Goal: Information Seeking & Learning: Understand process/instructions

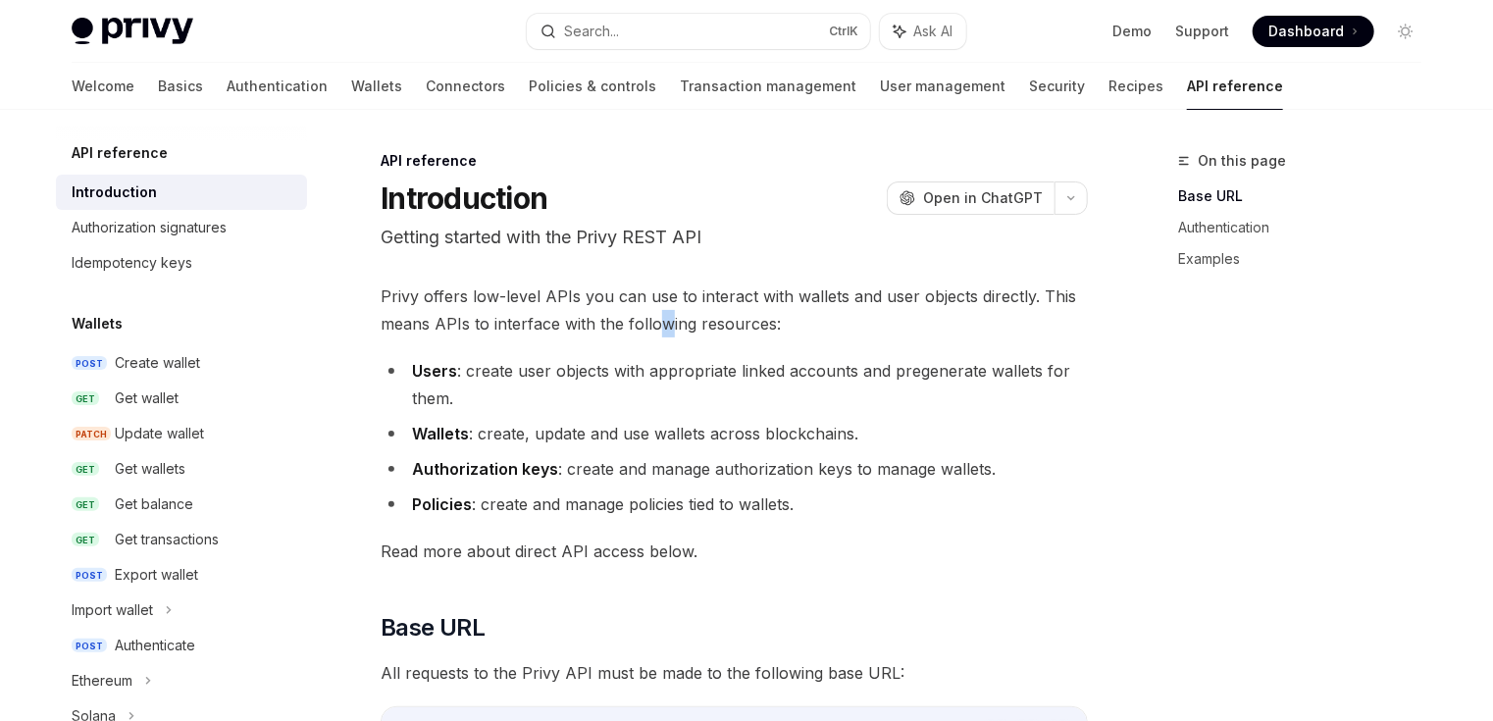
click at [660, 335] on span "Privy offers low-level APIs you can use to interact with wallets and user objec…" at bounding box center [734, 310] width 707 height 55
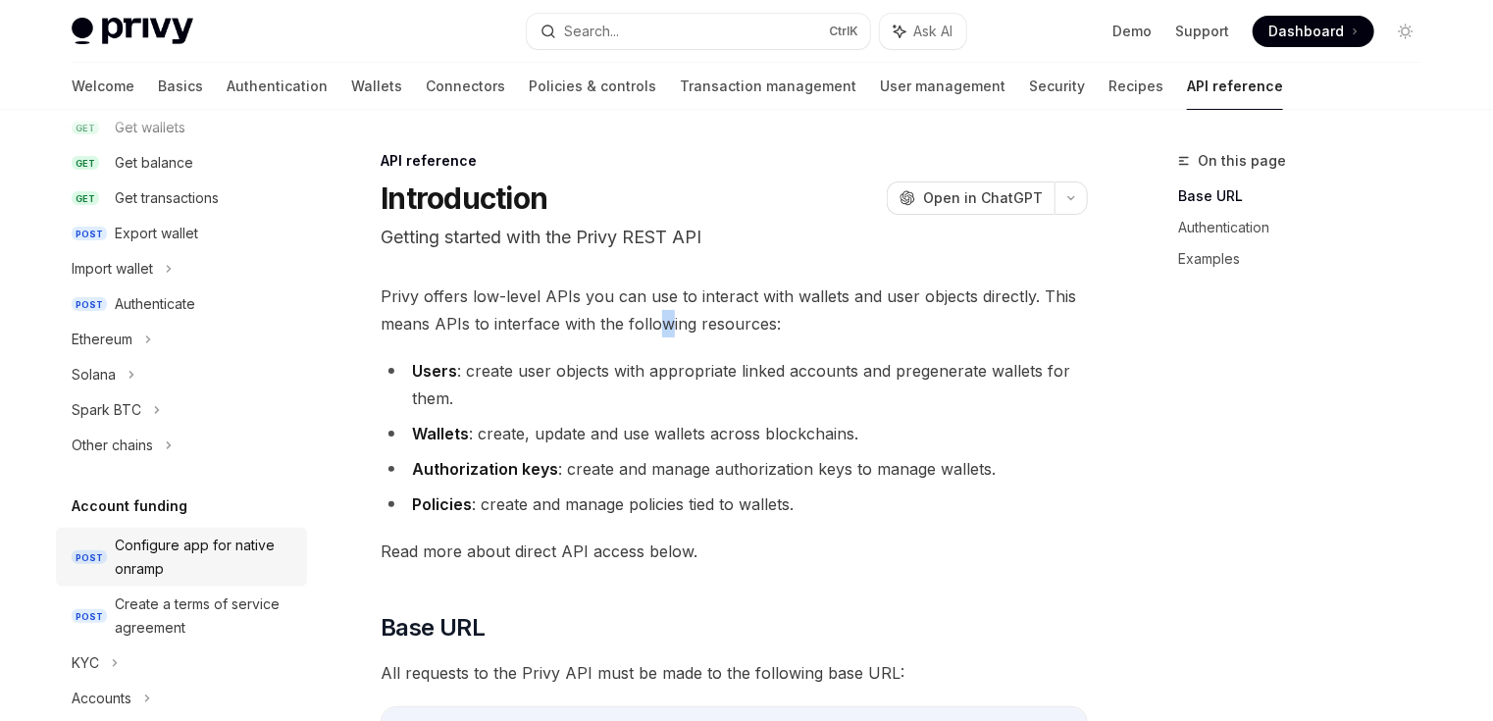
scroll to position [392, 0]
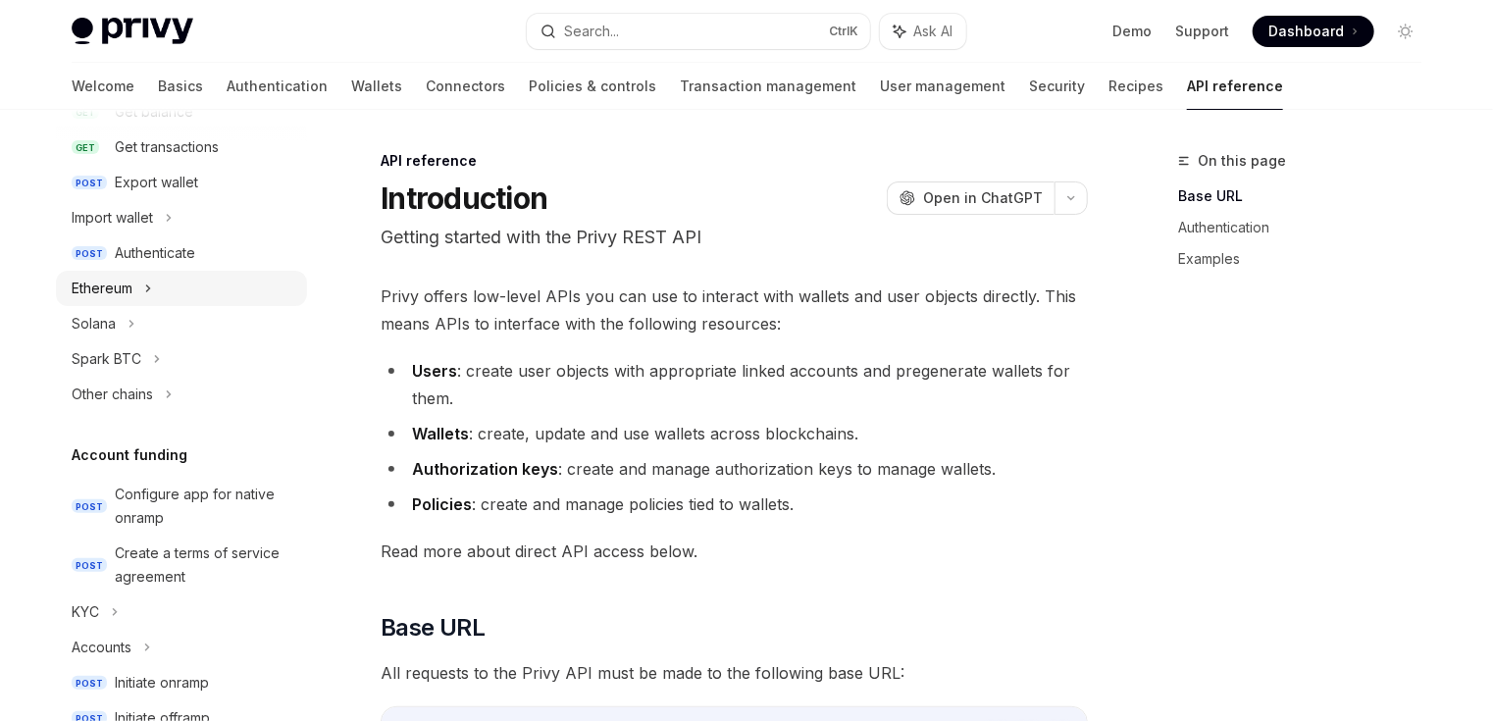
click at [104, 304] on div "Ethereum" at bounding box center [181, 288] width 251 height 35
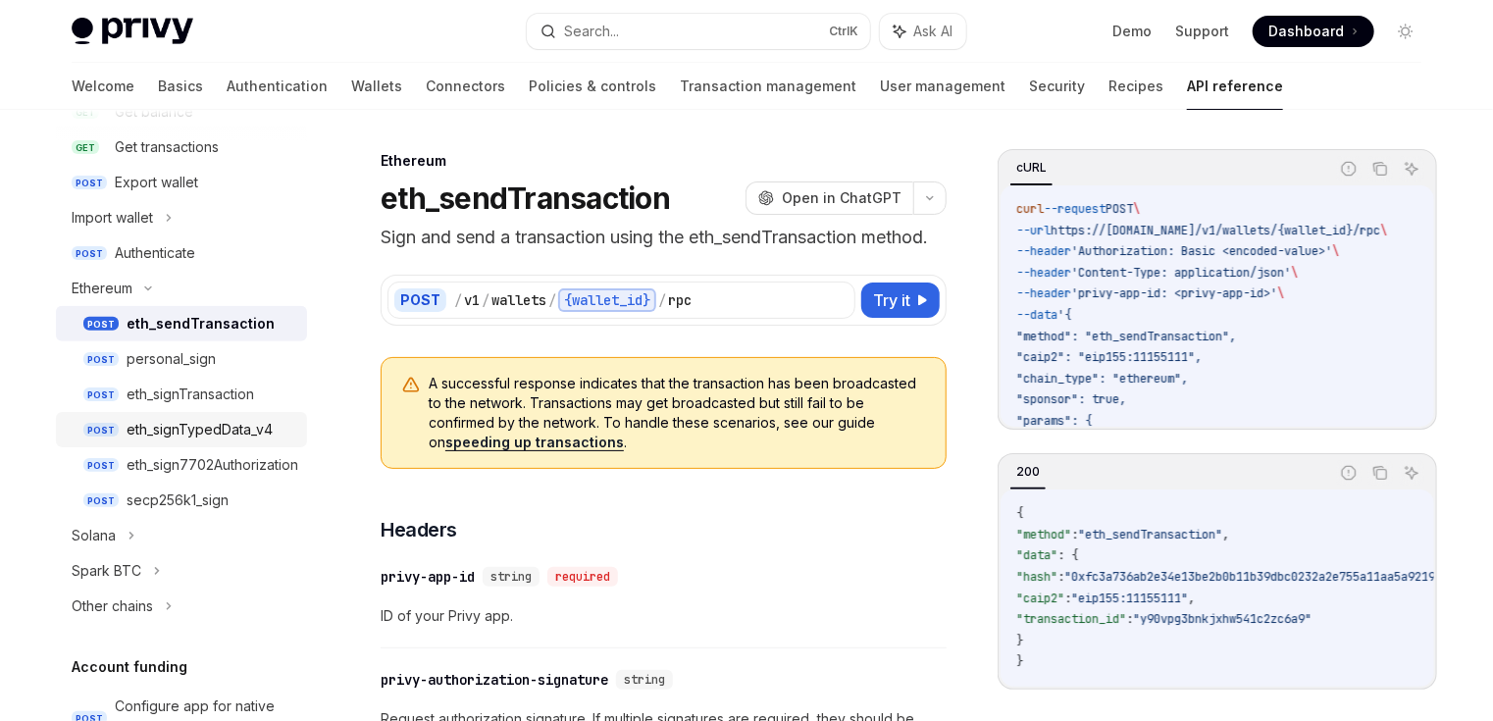
click at [178, 420] on div "eth_signTypedData_v4" at bounding box center [200, 430] width 146 height 24
type textarea "*"
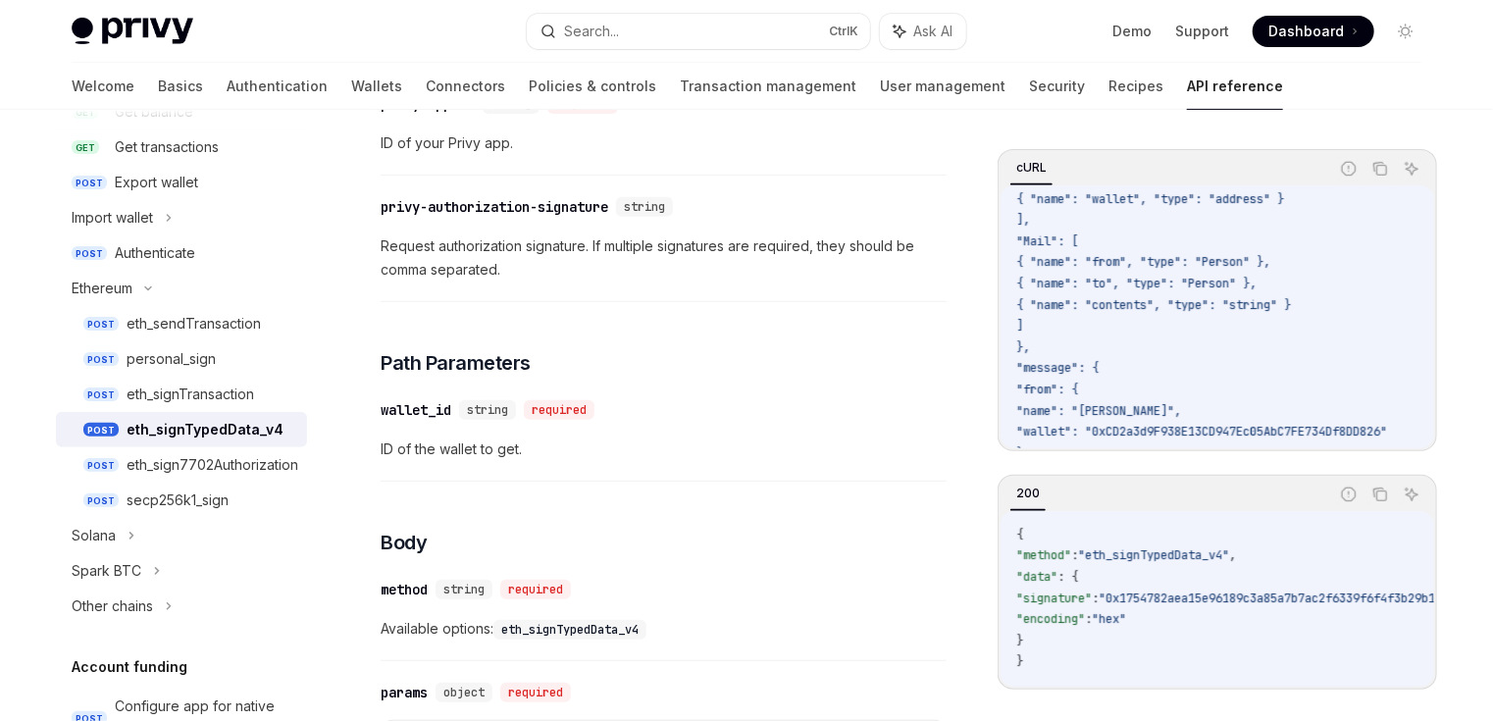
scroll to position [471, 0]
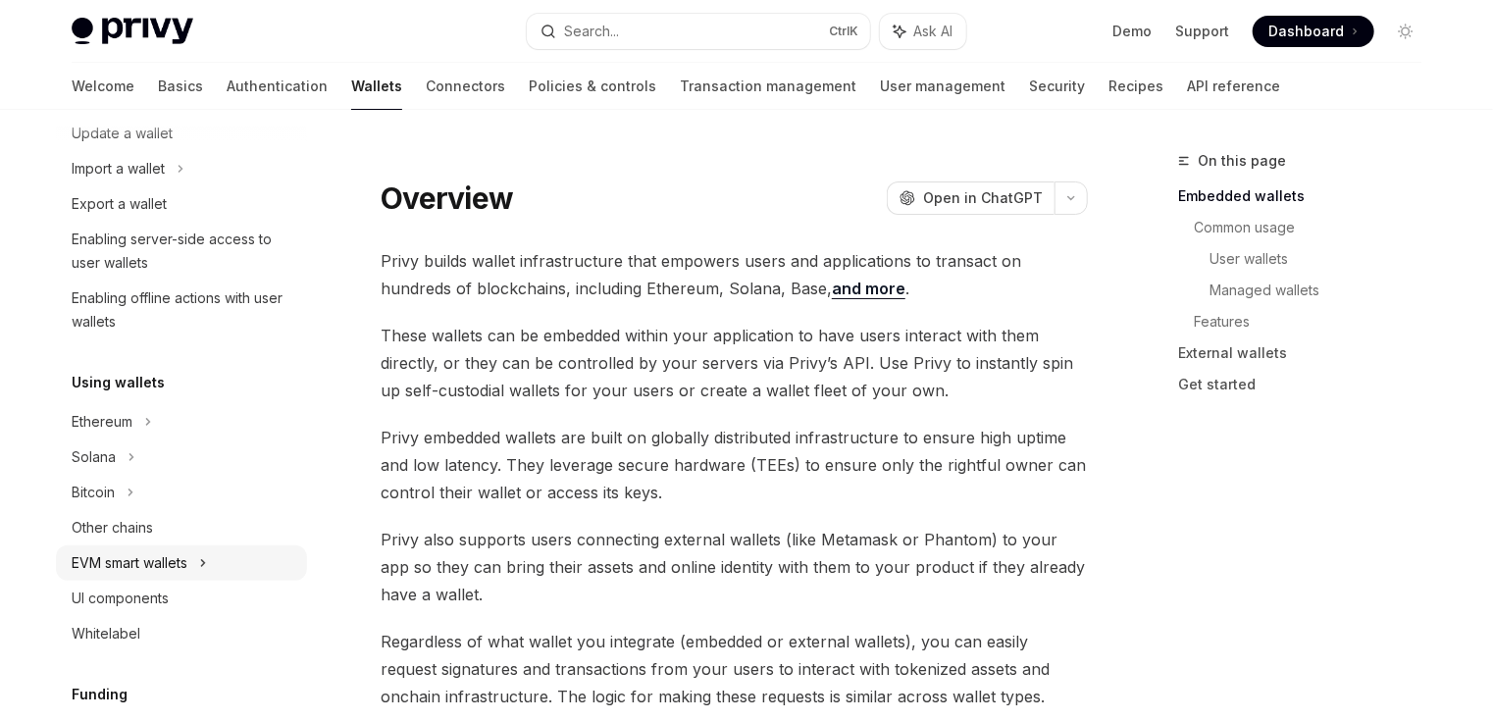
scroll to position [392, 0]
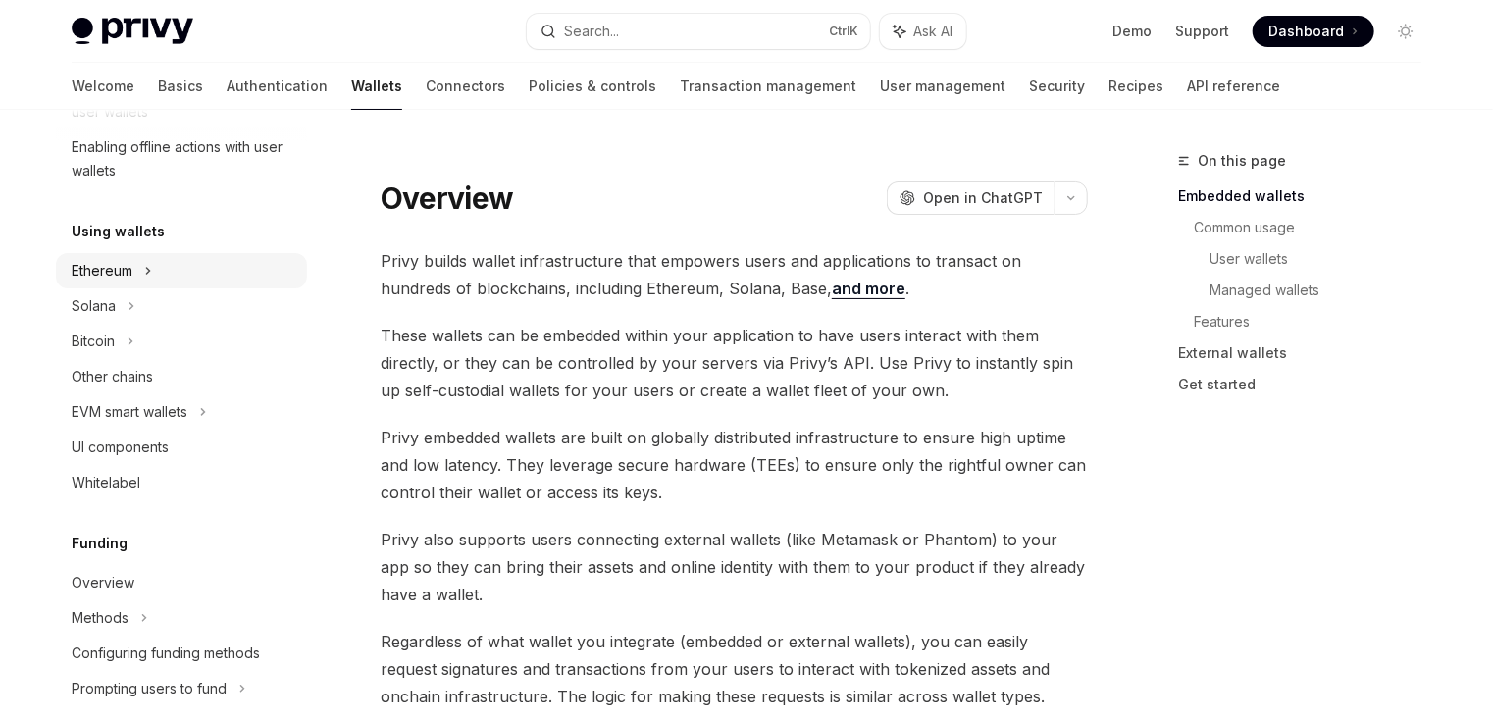
click at [149, 267] on icon at bounding box center [148, 271] width 8 height 24
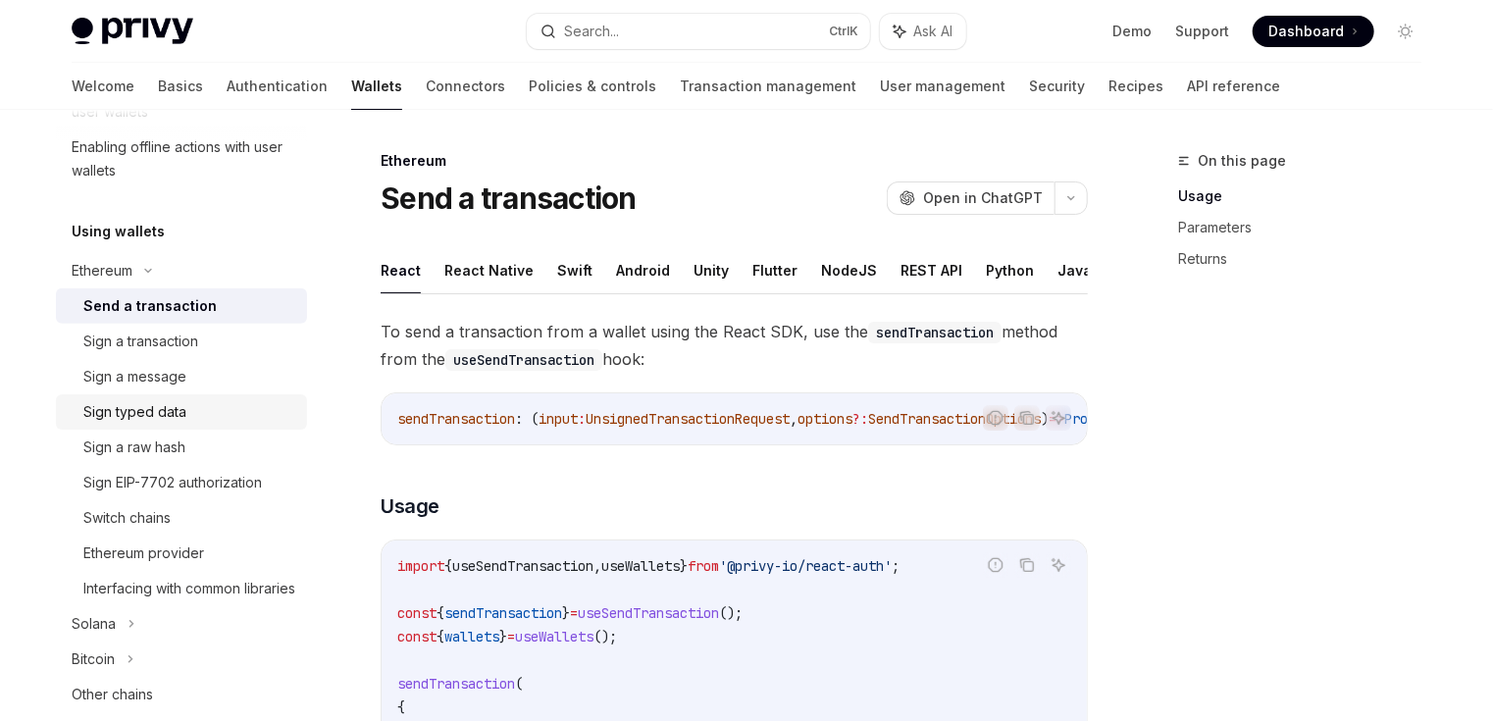
click at [145, 408] on div "Sign typed data" at bounding box center [134, 412] width 103 height 24
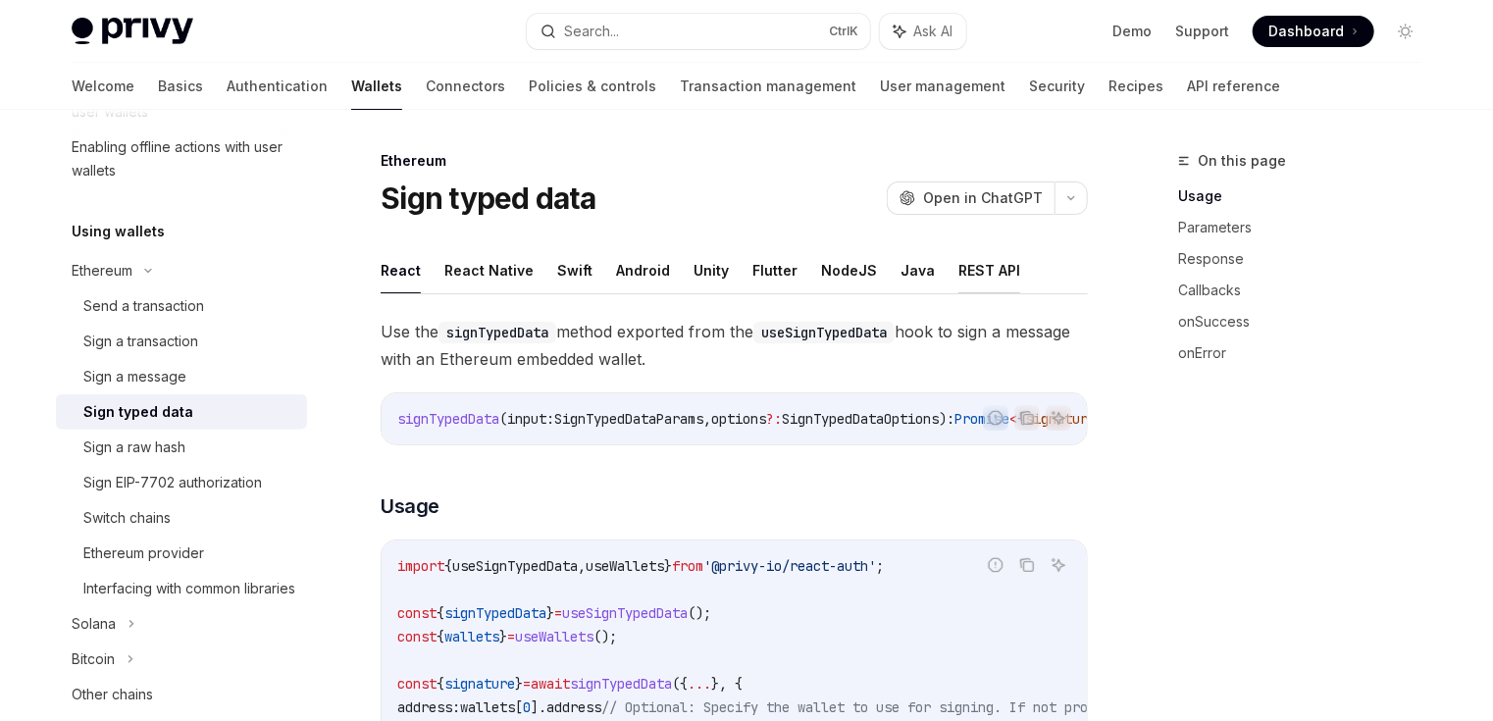
click at [970, 267] on button "REST API" at bounding box center [989, 270] width 62 height 46
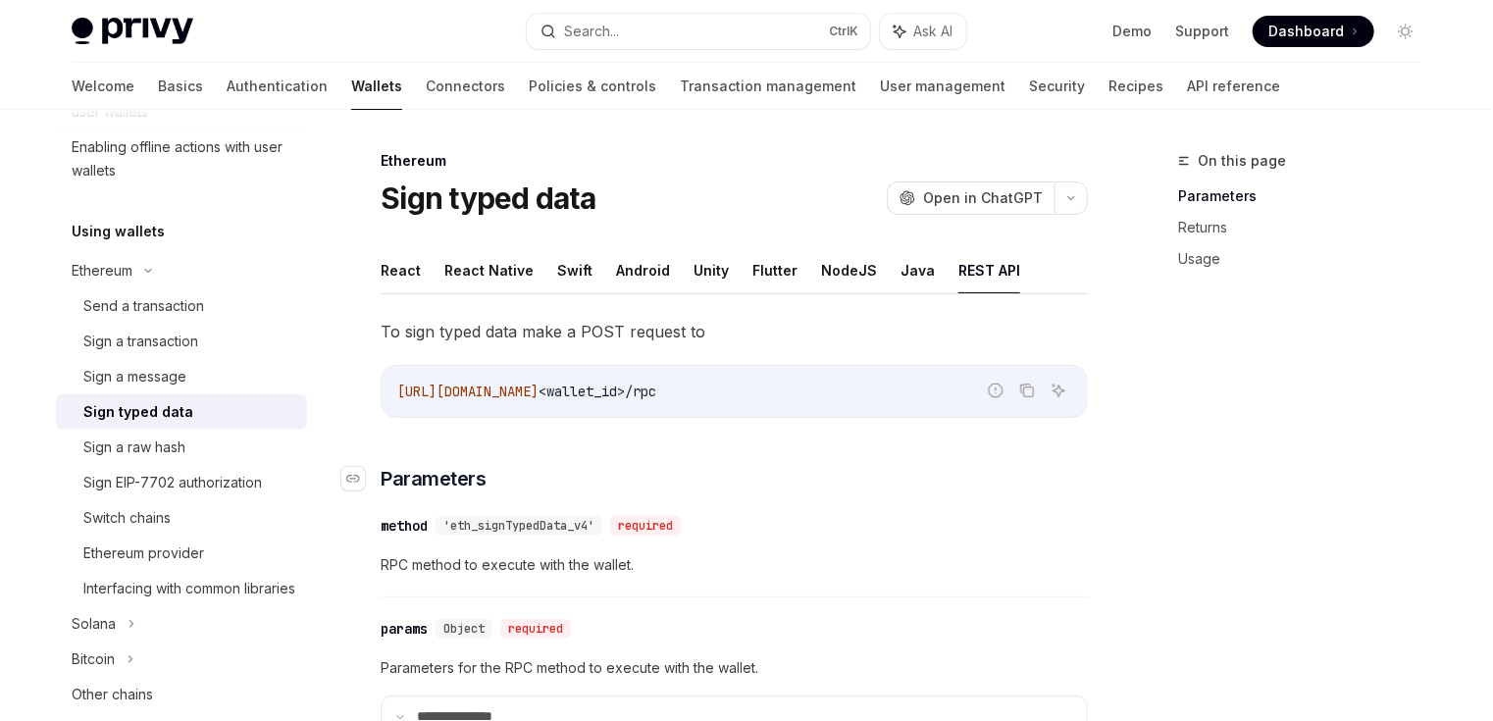
click at [761, 467] on h3 "​ Parameters" at bounding box center [734, 478] width 707 height 27
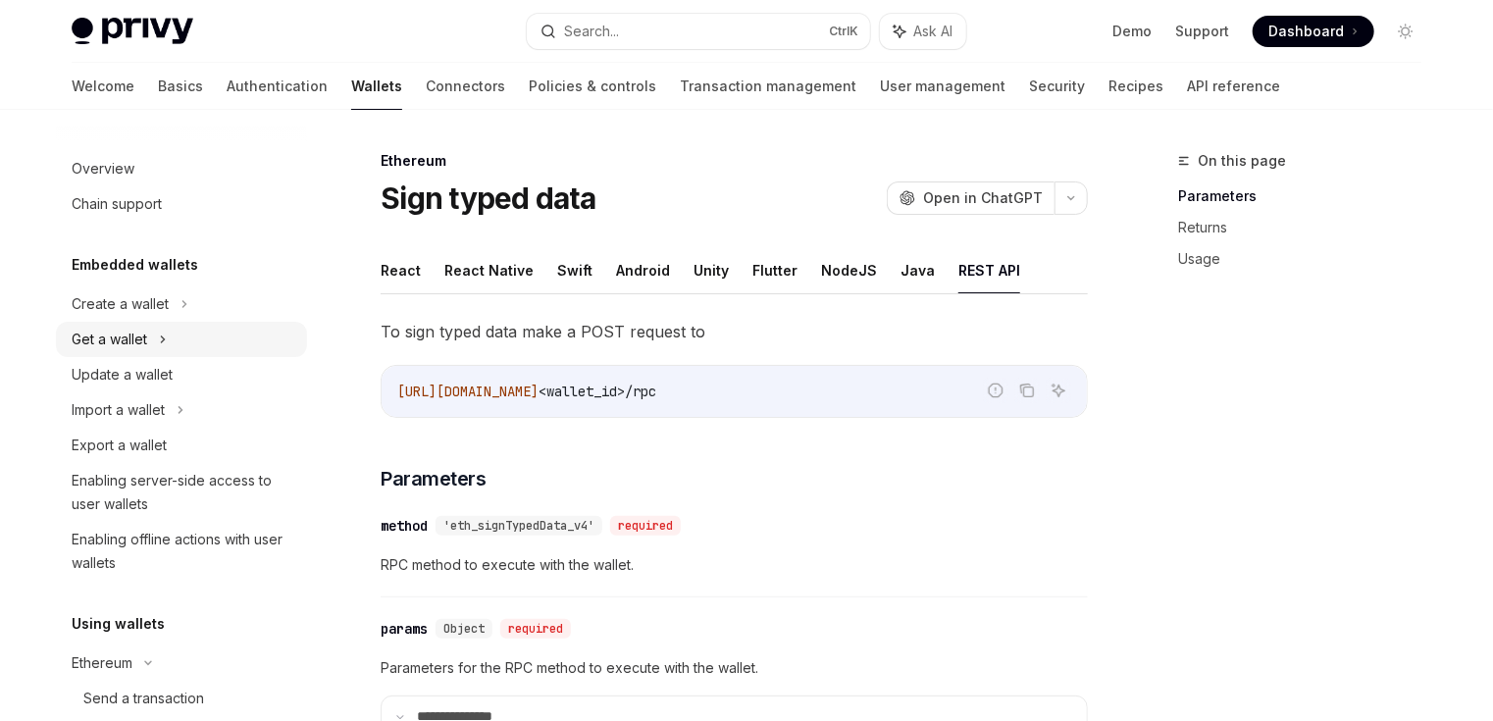
click at [165, 339] on icon at bounding box center [163, 340] width 3 height 6
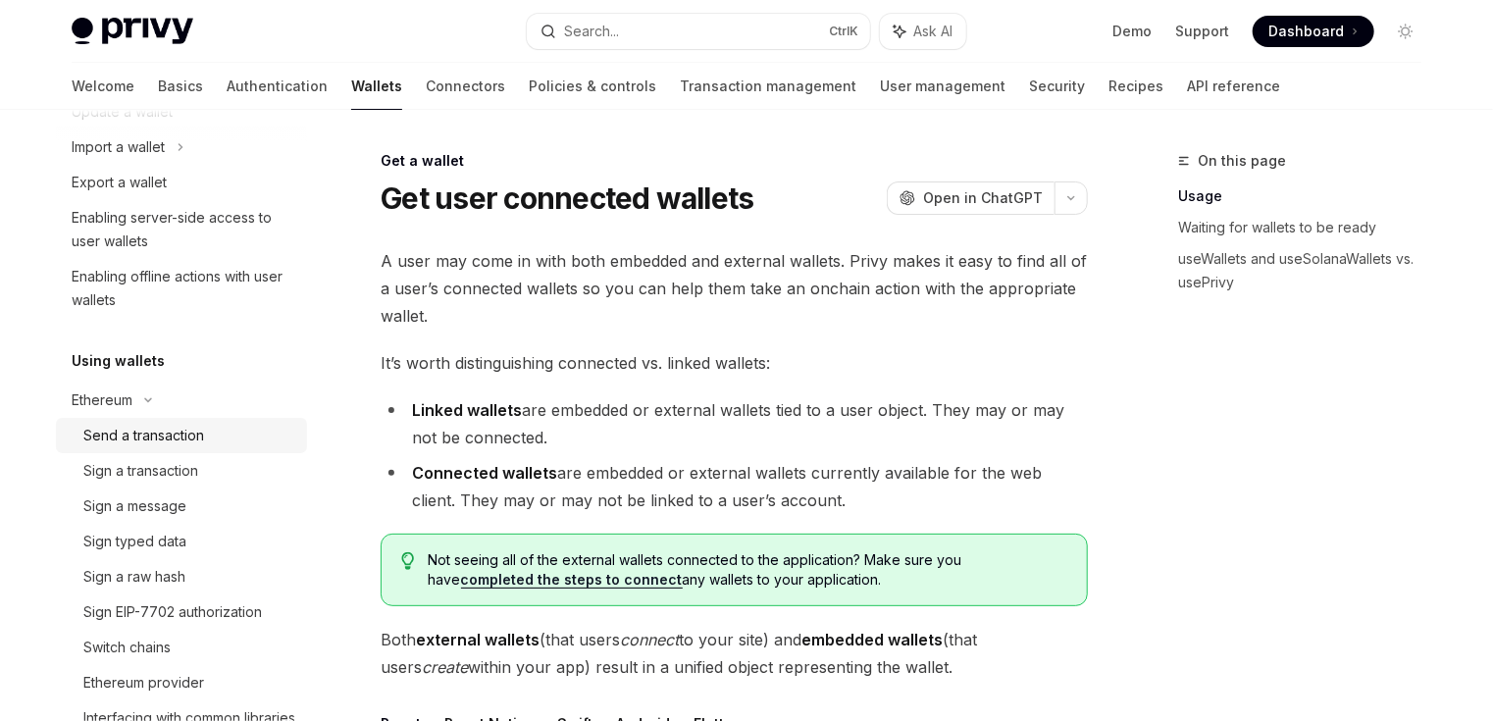
scroll to position [392, 0]
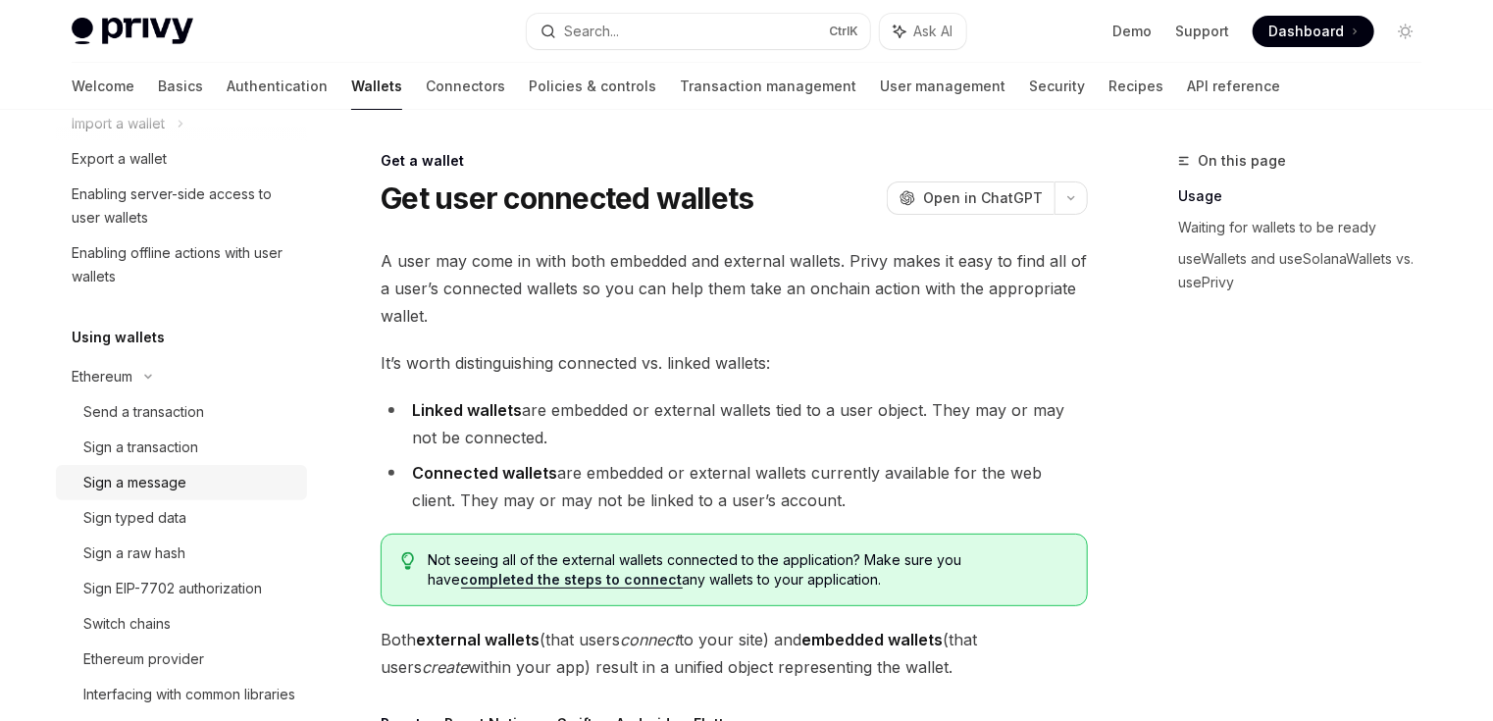
click at [141, 475] on div "Sign a message" at bounding box center [134, 483] width 103 height 24
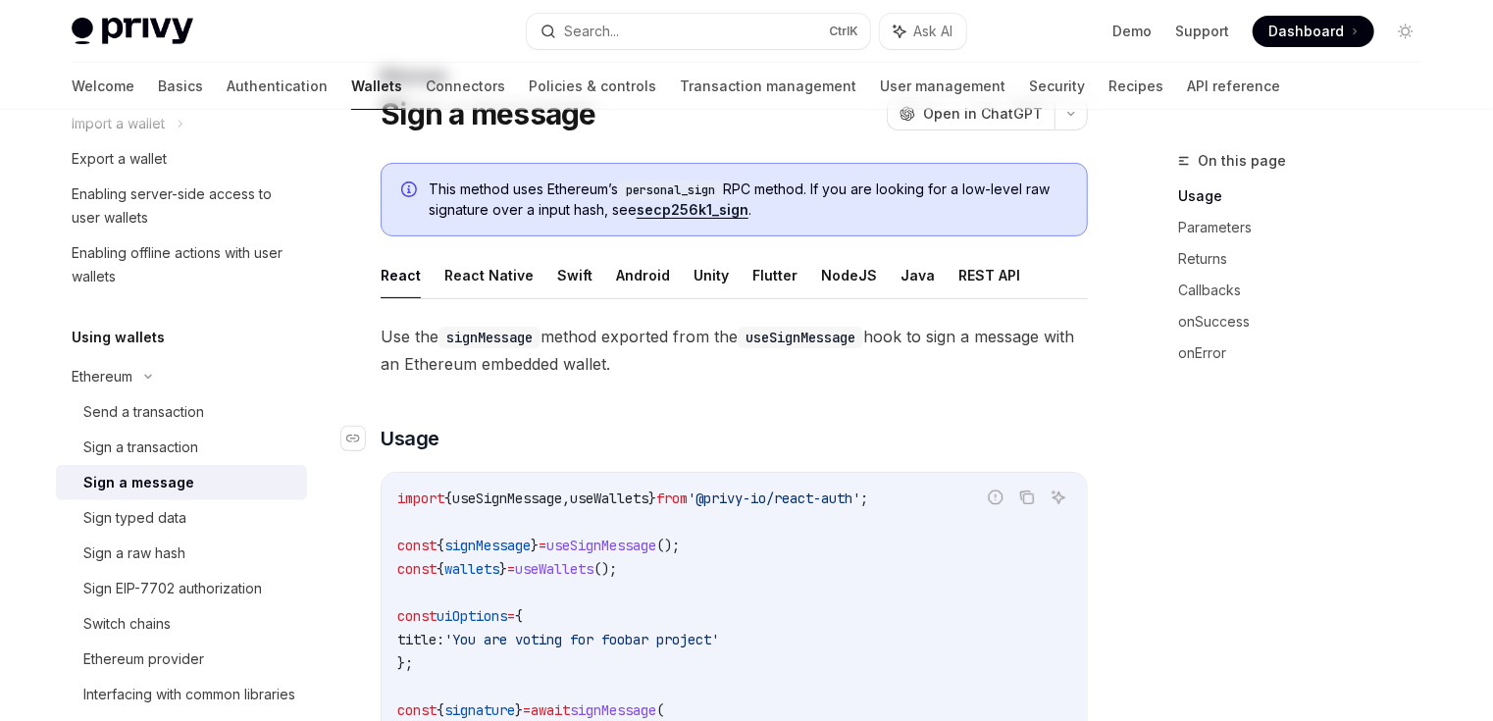
scroll to position [235, 0]
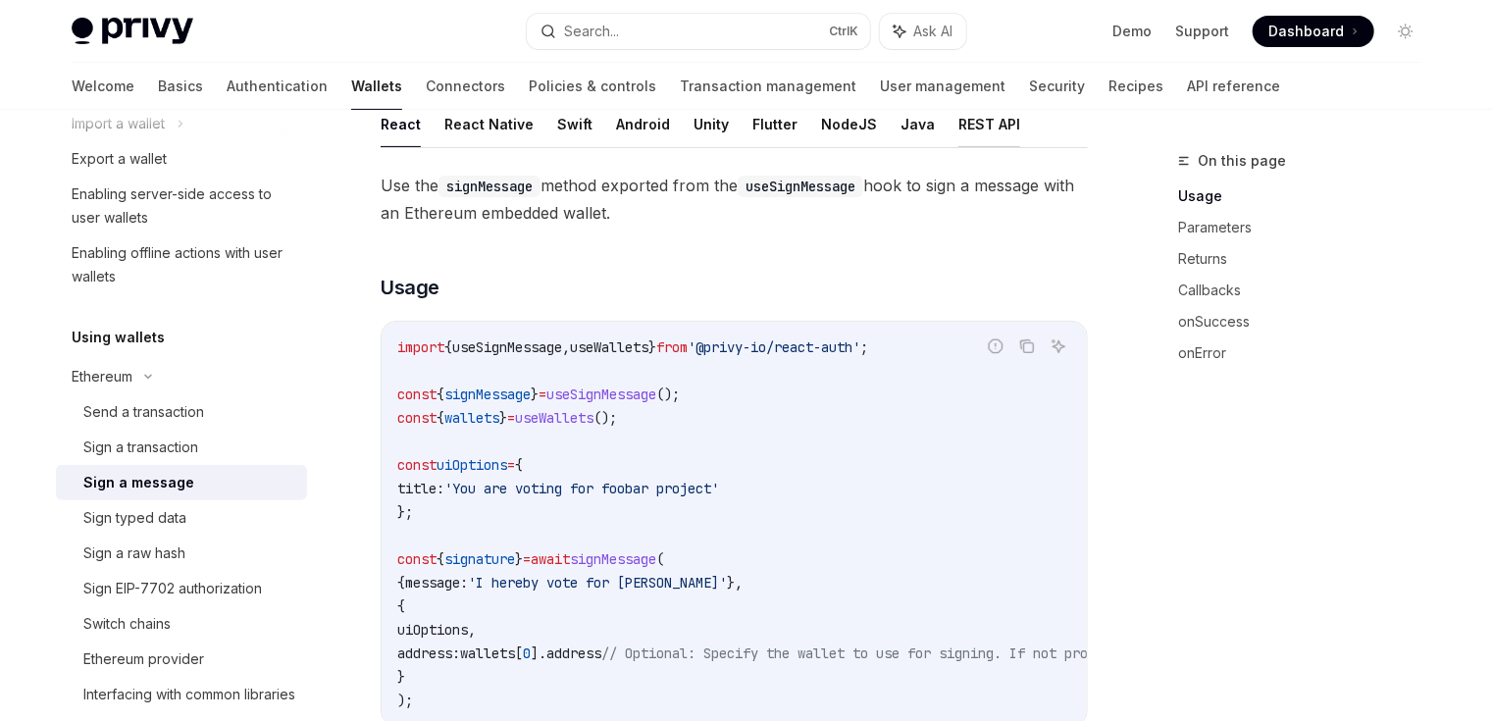
click at [973, 116] on button "REST API" at bounding box center [989, 124] width 62 height 46
type textarea "*"
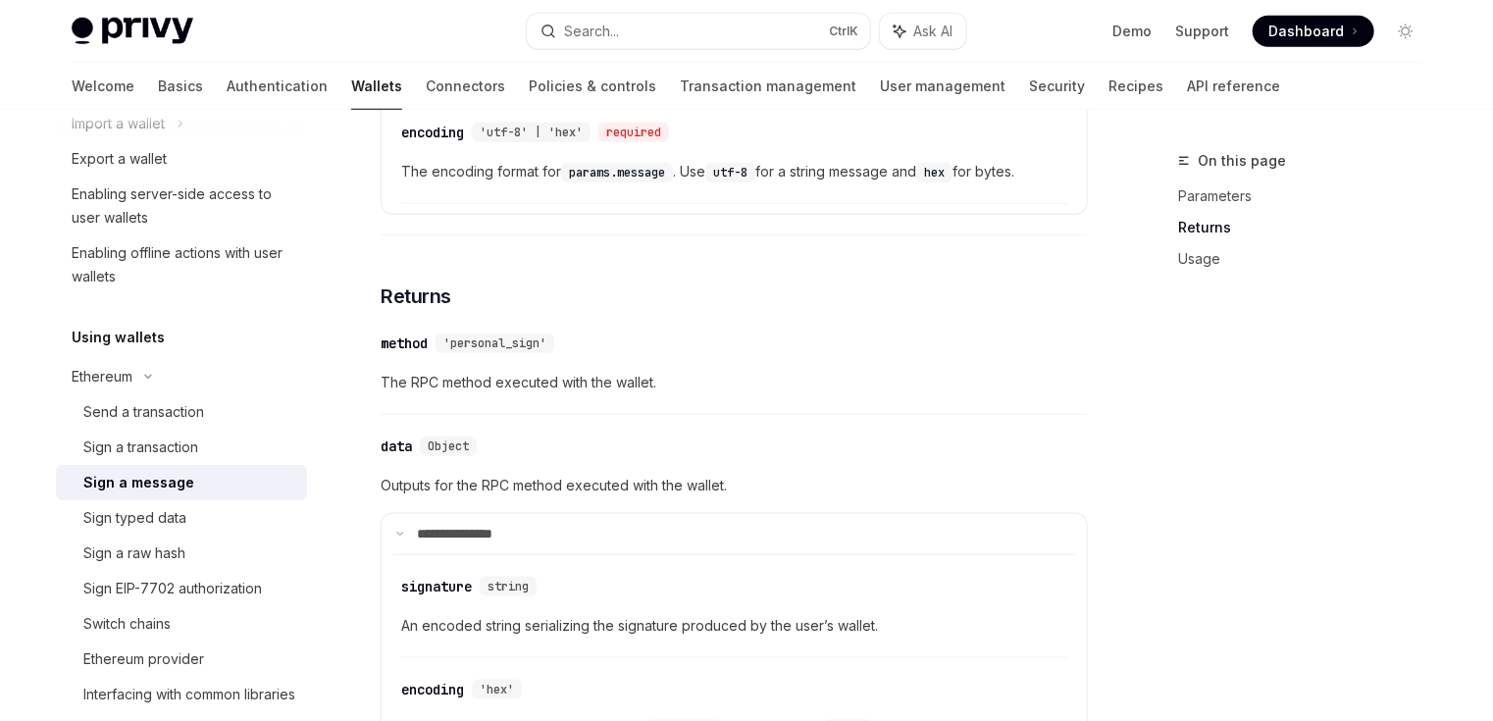
scroll to position [785, 0]
